Goal: Find specific page/section: Find specific page/section

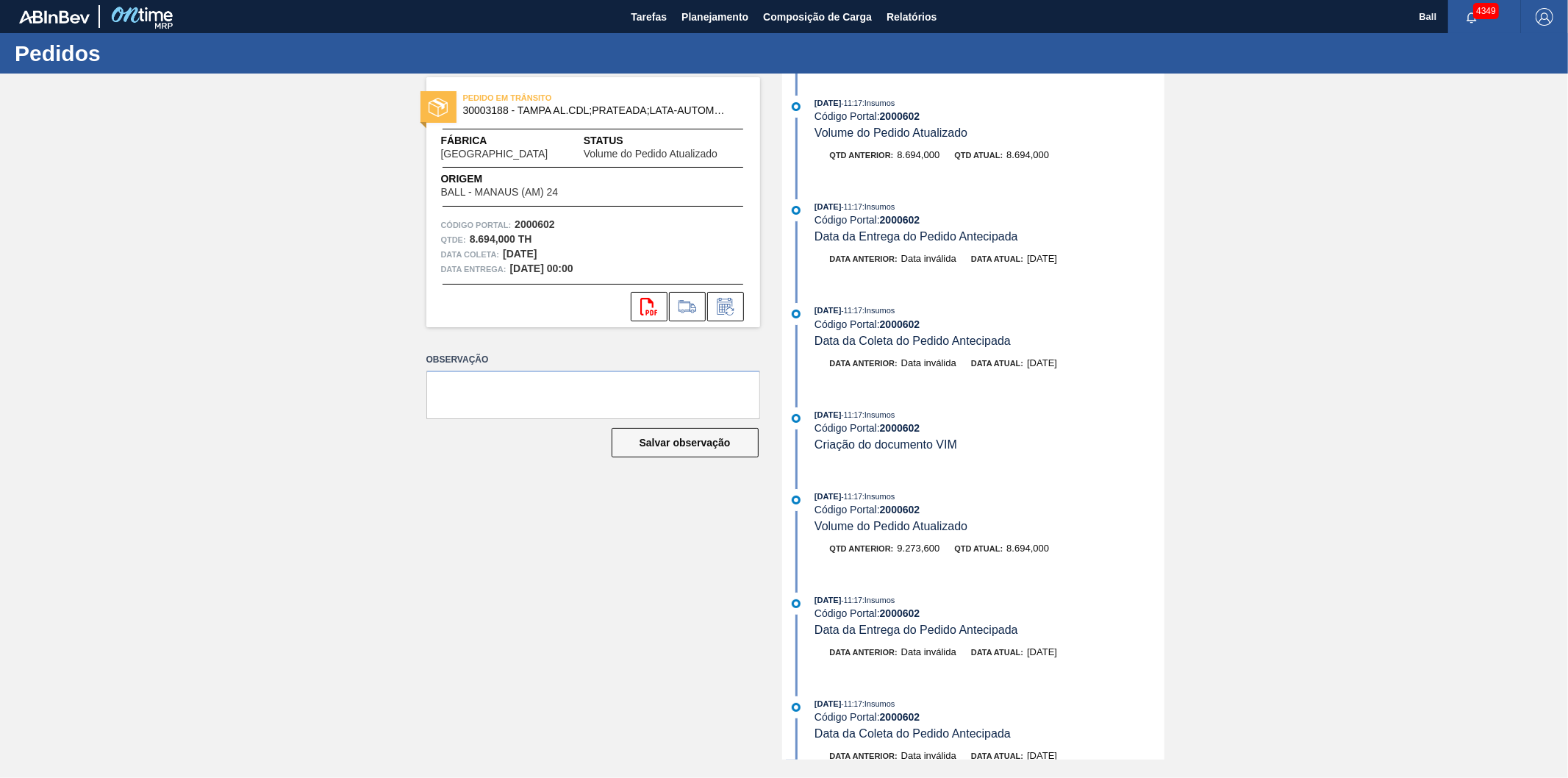
click at [891, 21] on span "Relatórios" at bounding box center [911, 16] width 50 height 17
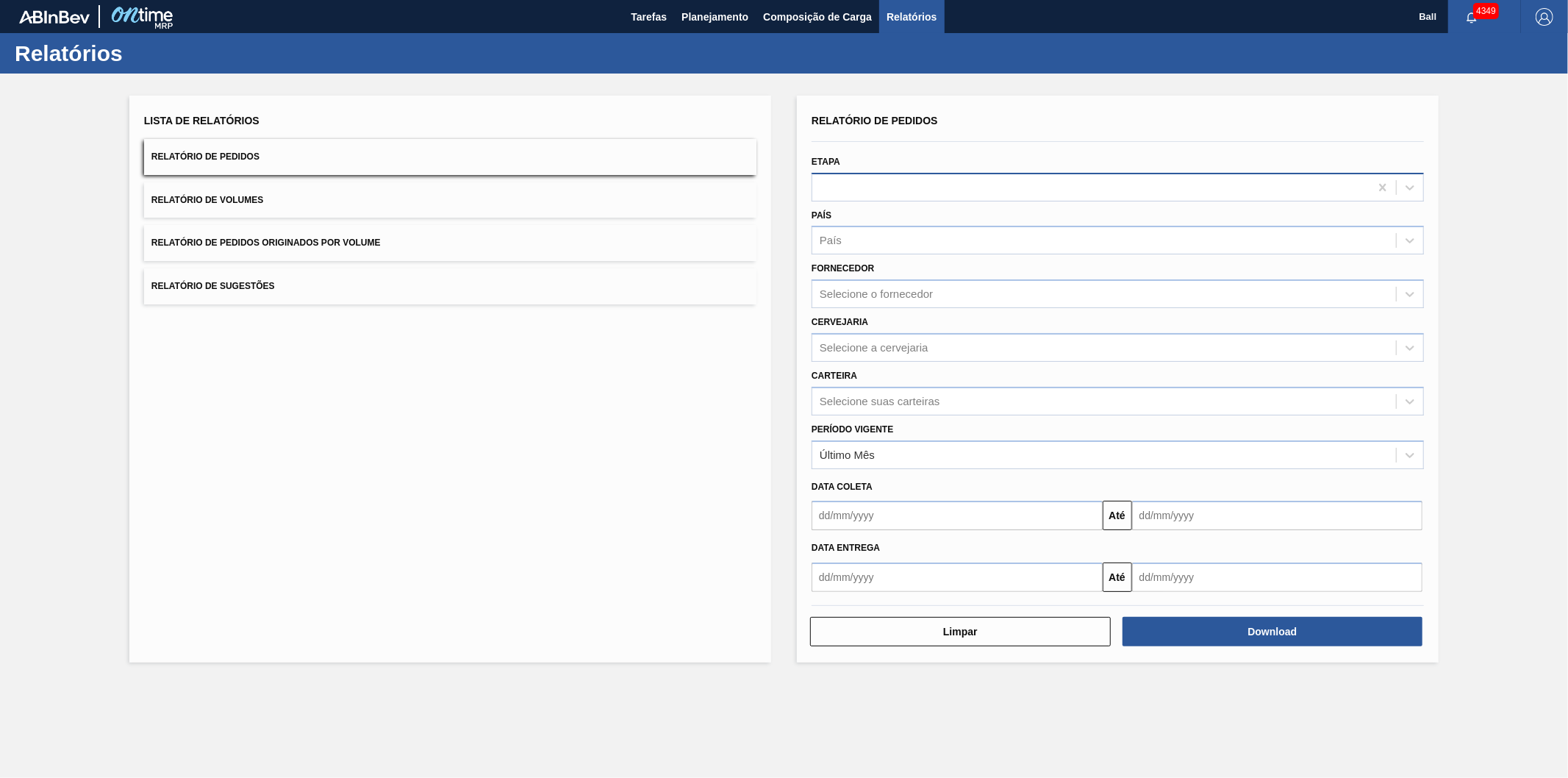
click at [871, 180] on div at bounding box center [1091, 187] width 557 height 21
click at [873, 184] on div at bounding box center [1091, 187] width 557 height 21
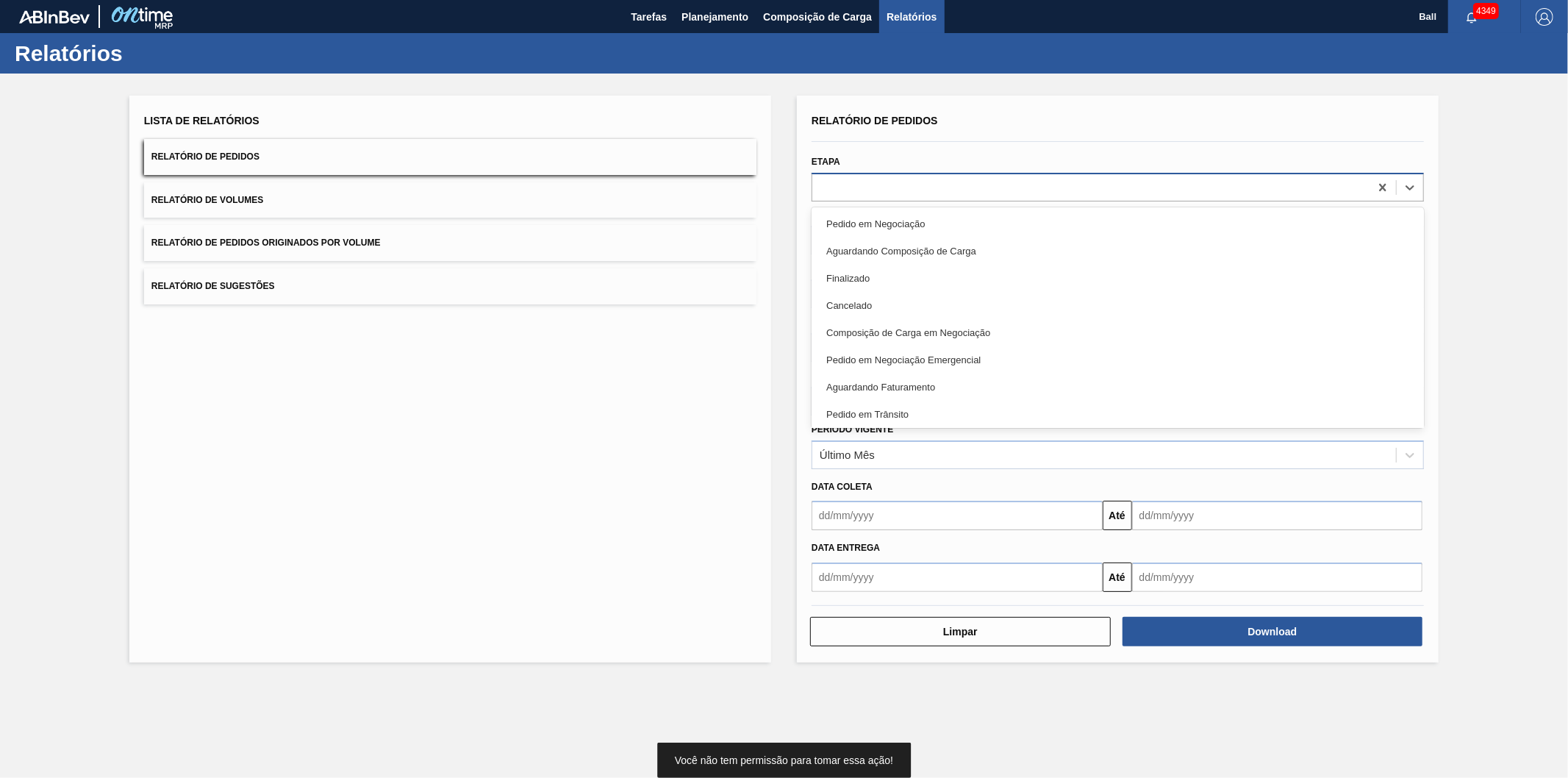
click at [873, 184] on div at bounding box center [1091, 187] width 557 height 21
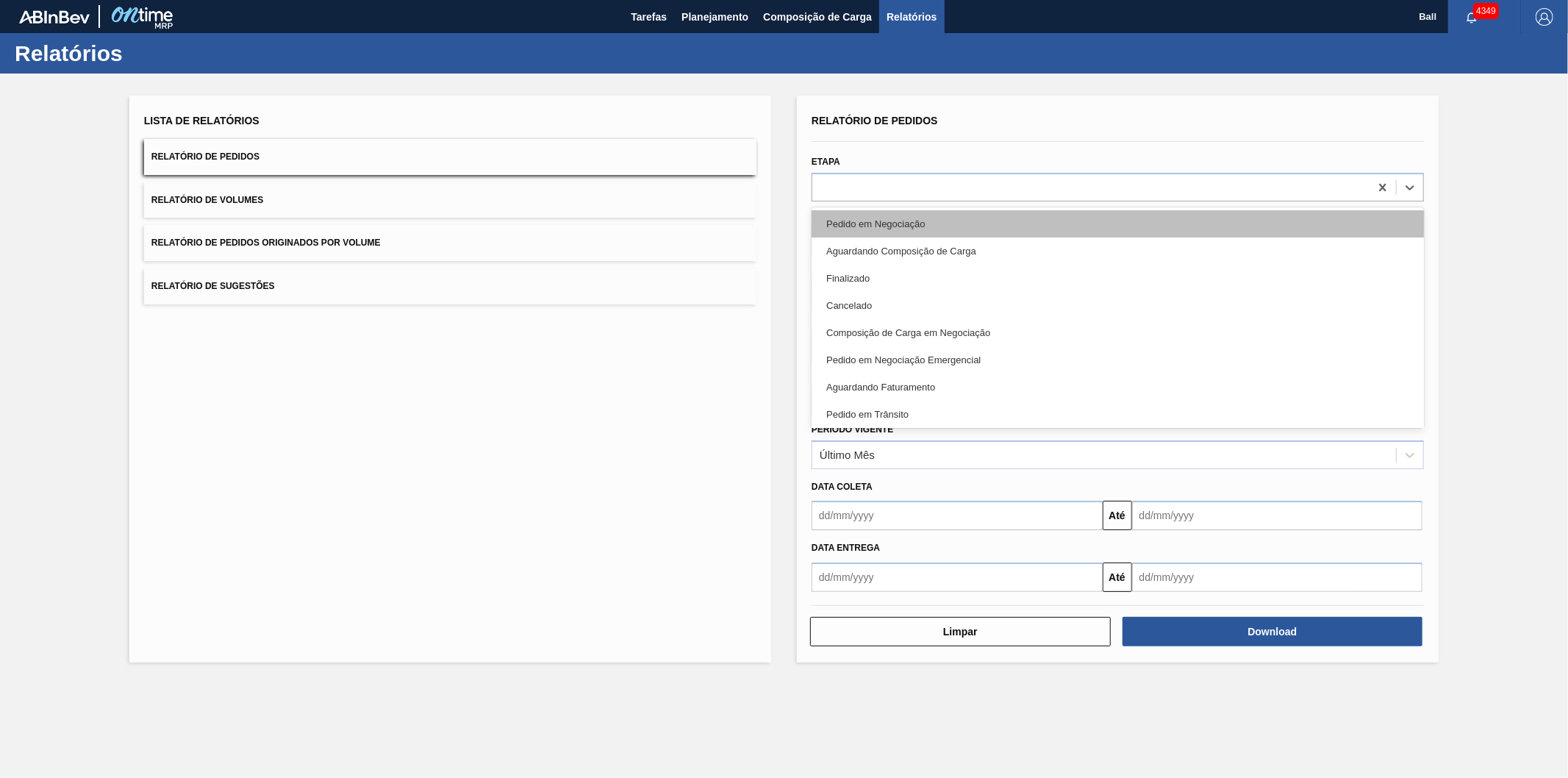
click at [888, 222] on div "Pedido em Negociação" at bounding box center [1118, 223] width 612 height 27
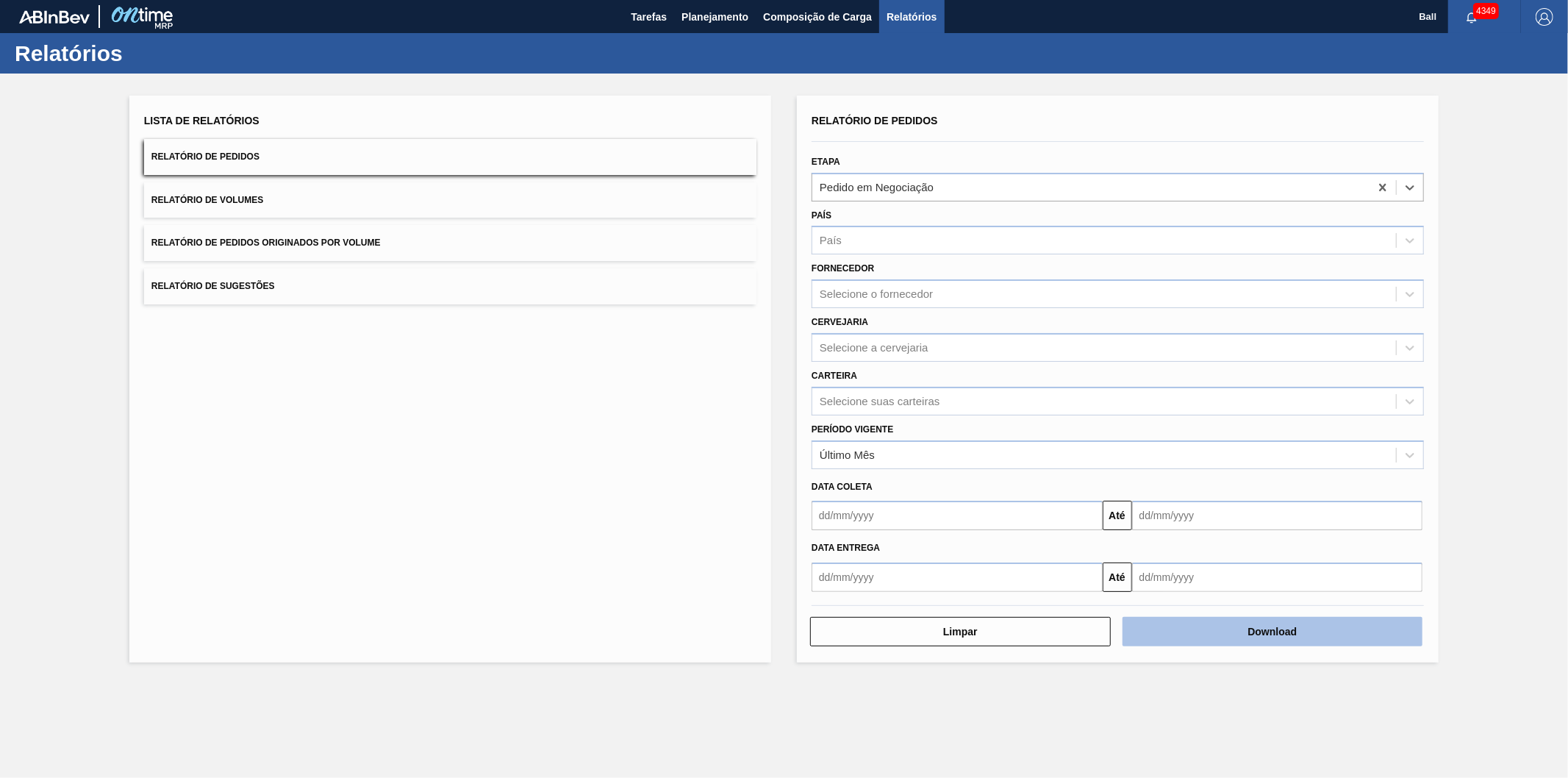
click at [1327, 633] on button "Download" at bounding box center [1273, 632] width 300 height 30
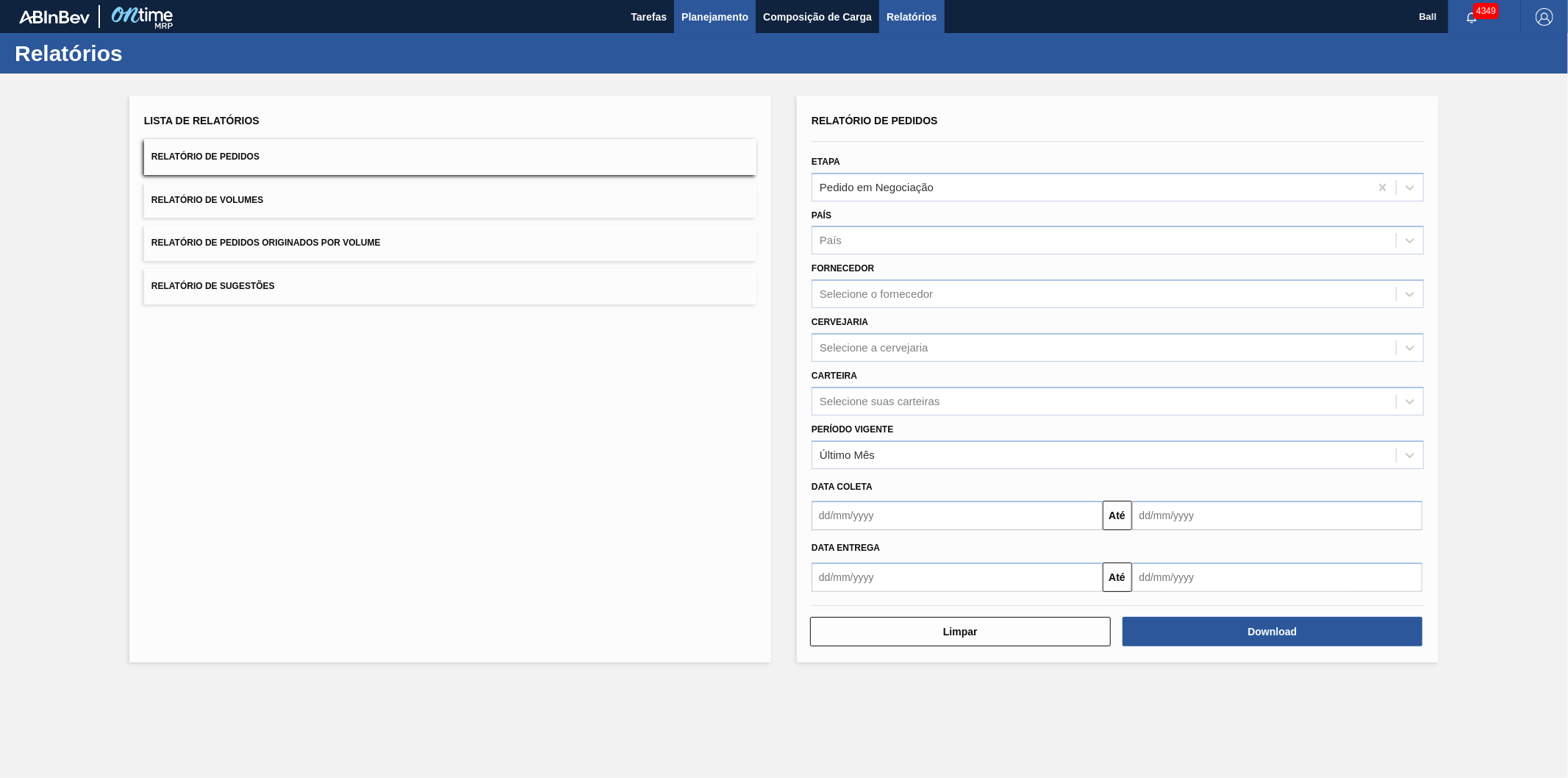
click at [721, 26] on button "Planejamento" at bounding box center [714, 16] width 81 height 33
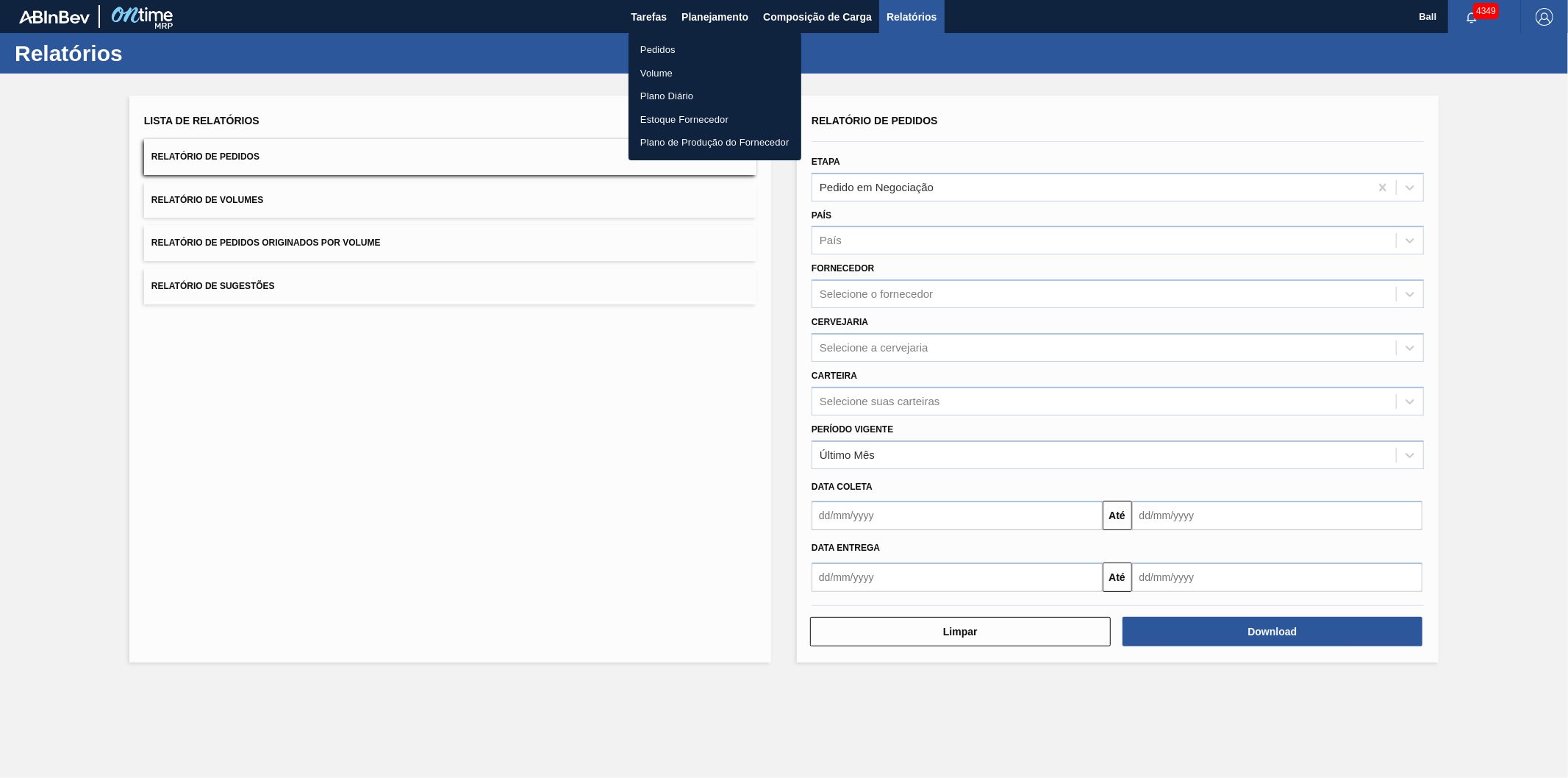
click at [706, 49] on li "Pedidos" at bounding box center [715, 49] width 173 height 24
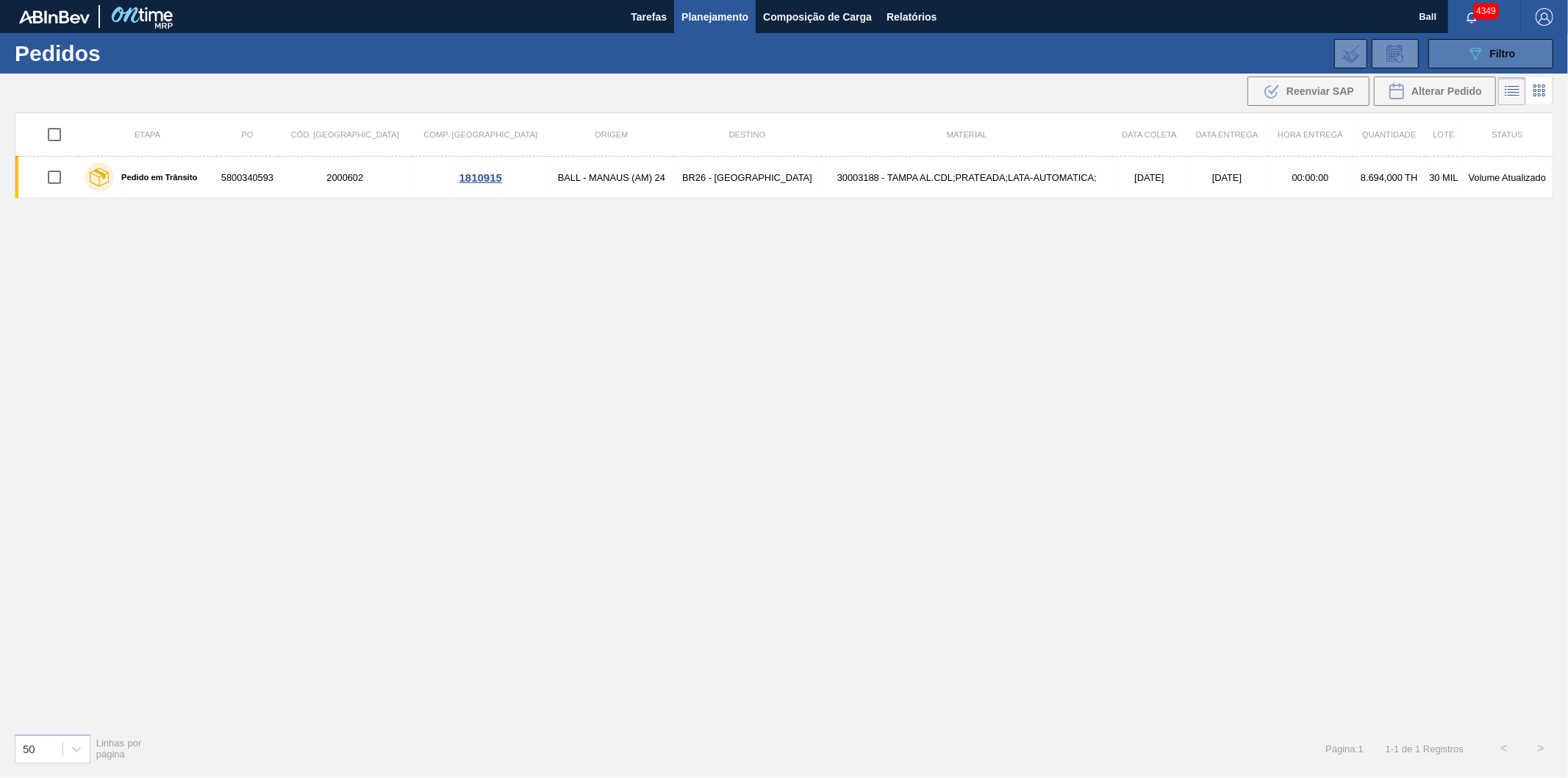
click at [1494, 61] on div "089F7B8B-B2A5-4AFE-B5C0-19BA573D28AC Filtro" at bounding box center [1491, 53] width 49 height 17
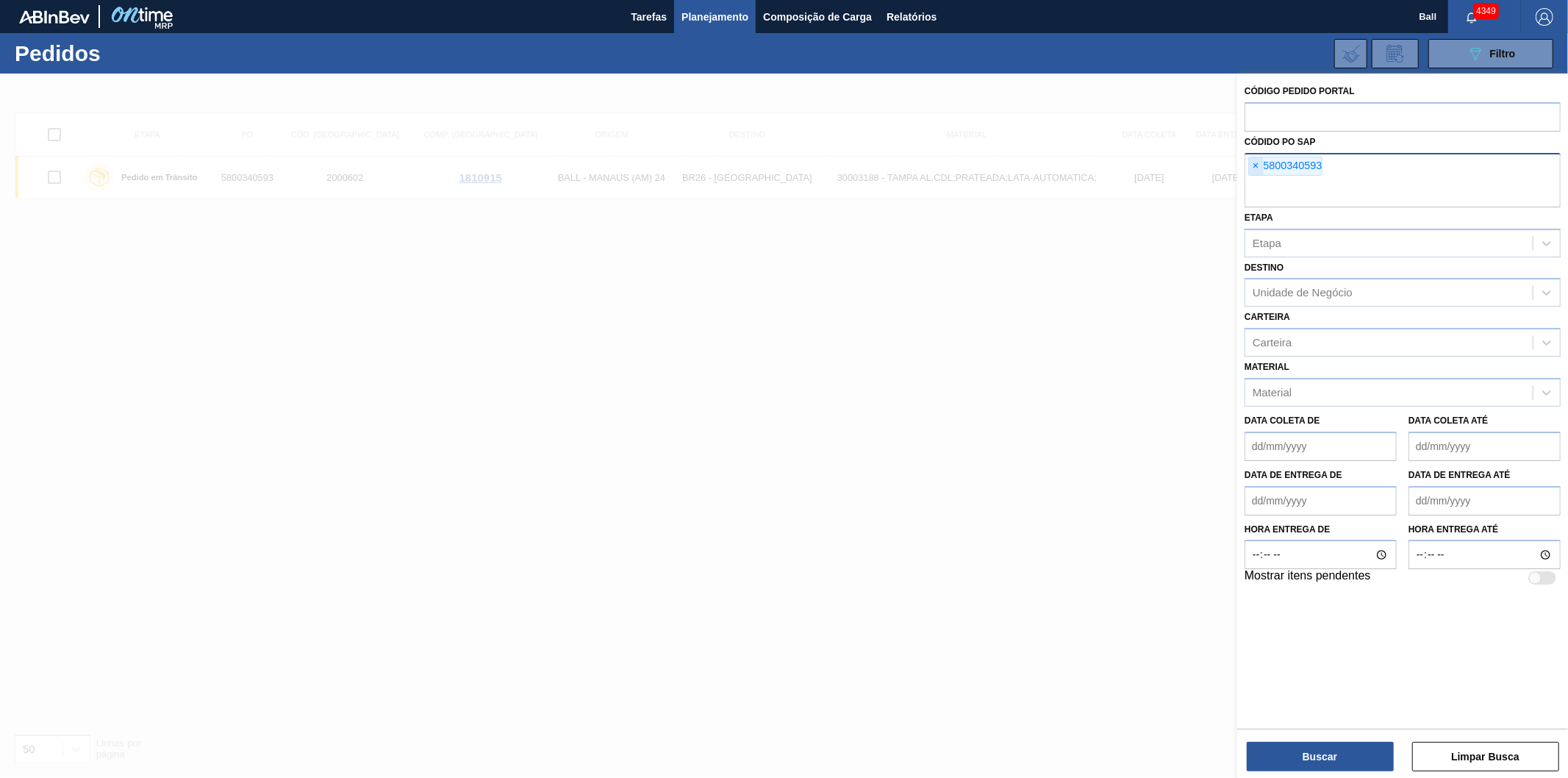
click at [1258, 161] on span "×" at bounding box center [1256, 165] width 14 height 17
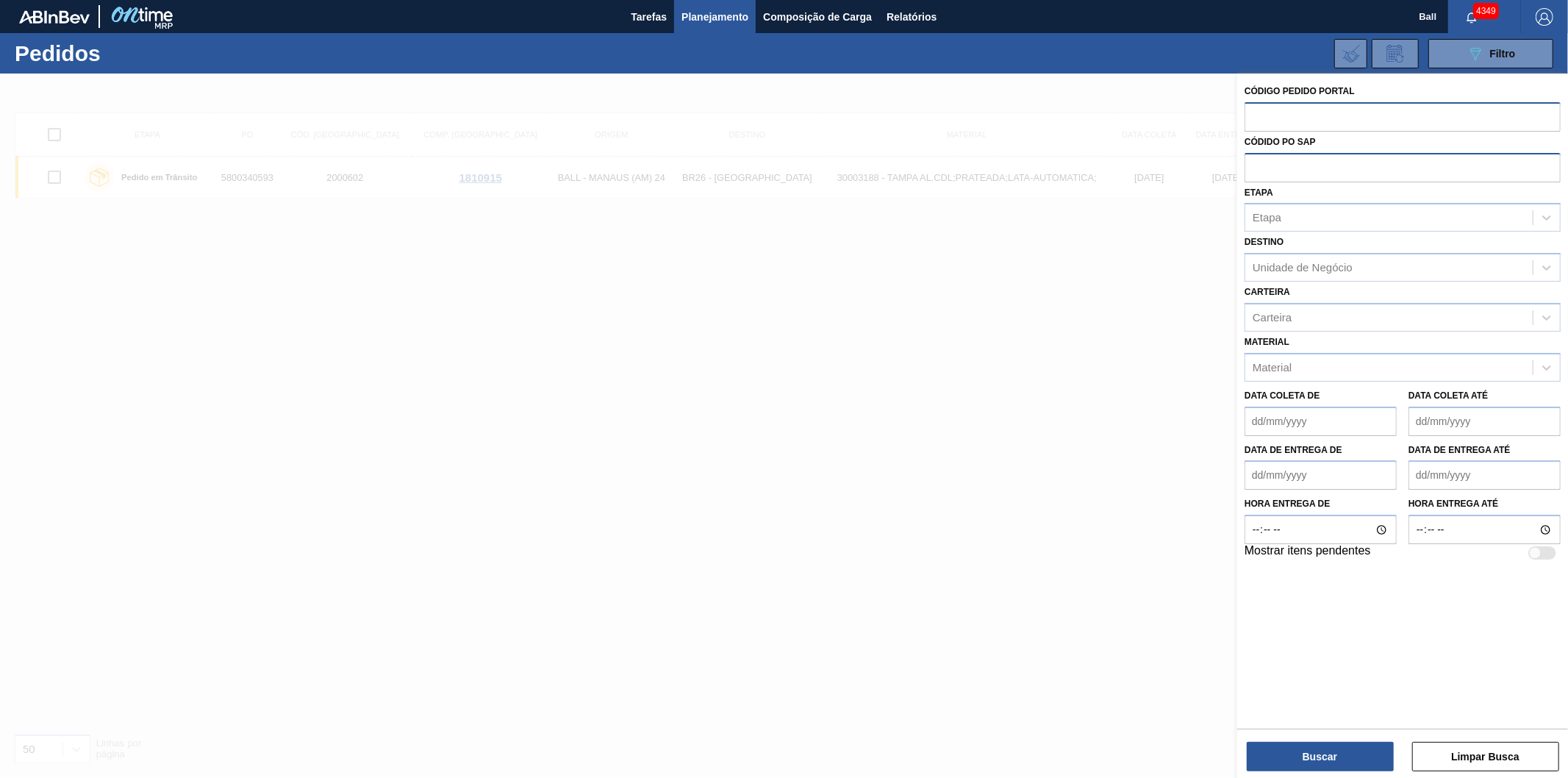
click at [1269, 120] on input "text" at bounding box center [1403, 116] width 316 height 28
paste input "2006495"
type input "2006495"
click at [1328, 752] on button "Buscar" at bounding box center [1320, 757] width 147 height 30
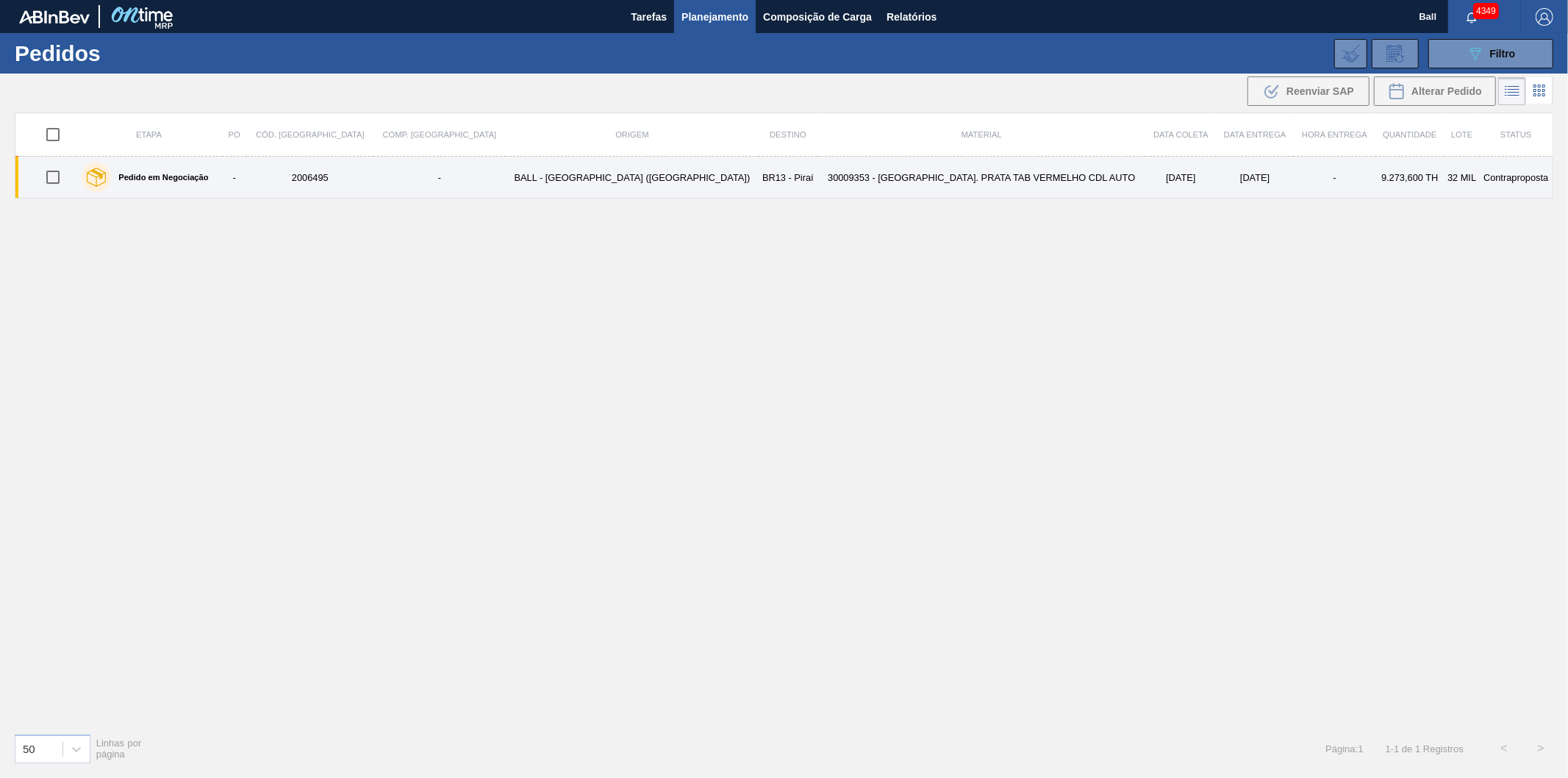
click at [939, 170] on td "30009353 - [GEOGRAPHIC_DATA]. PRATA TAB VERMELHO CDL AUTO" at bounding box center [981, 177] width 328 height 42
